Goal: Transaction & Acquisition: Purchase product/service

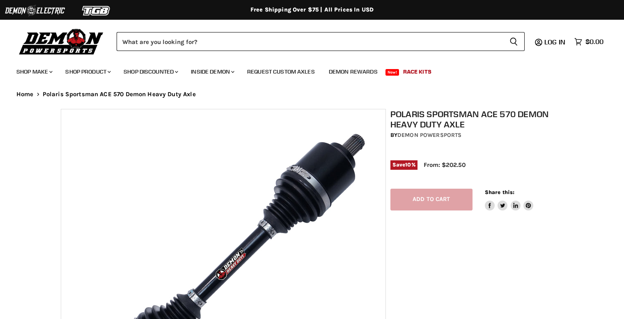
select select "******"
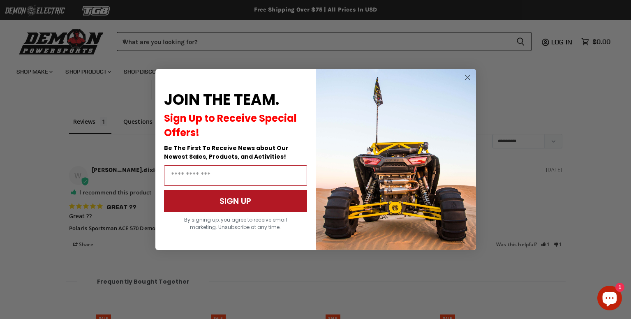
scroll to position [956, 0]
